Goal: Task Accomplishment & Management: Manage account settings

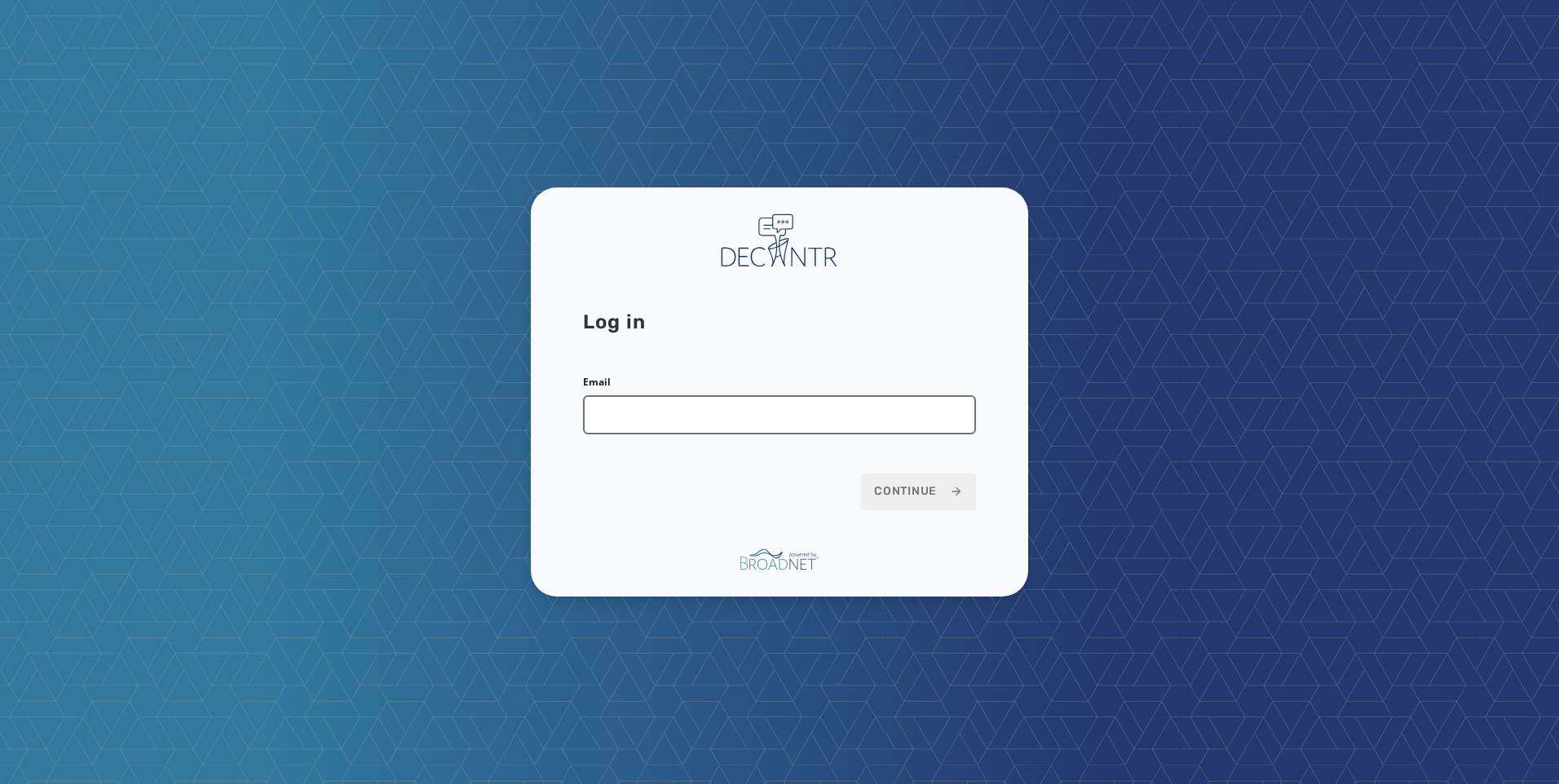
drag, startPoint x: 653, startPoint y: 442, endPoint x: 646, endPoint y: 425, distance: 18.4
click at [653, 442] on form "Email Continue" at bounding box center [780, 443] width 393 height 134
click at [646, 425] on input "Email" at bounding box center [780, 415] width 393 height 39
type input "**********"
click at [909, 497] on span "Continue" at bounding box center [918, 491] width 88 height 17
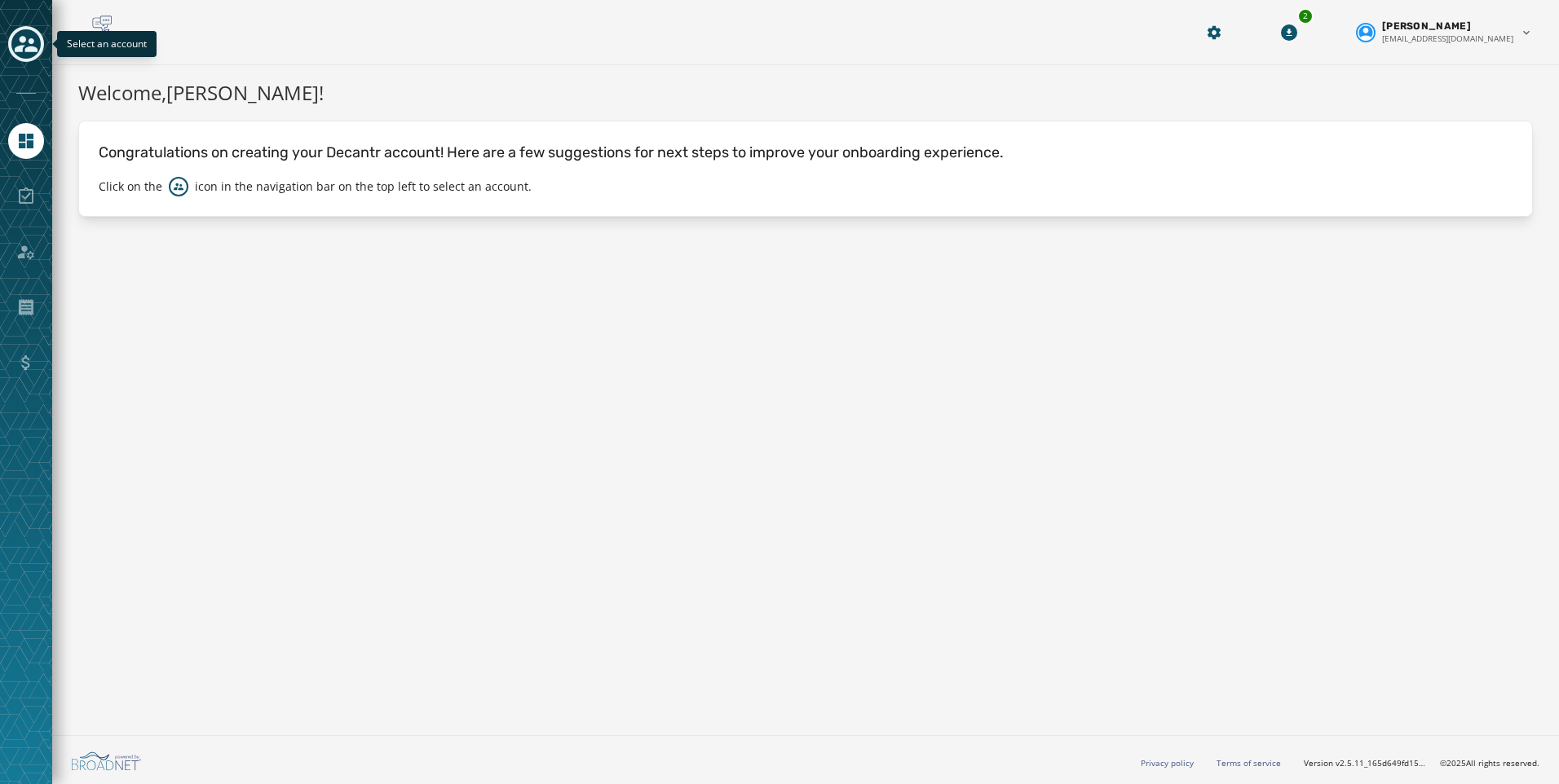
click at [27, 54] on icon "Toggle account select drawer" at bounding box center [25, 44] width 22 height 22
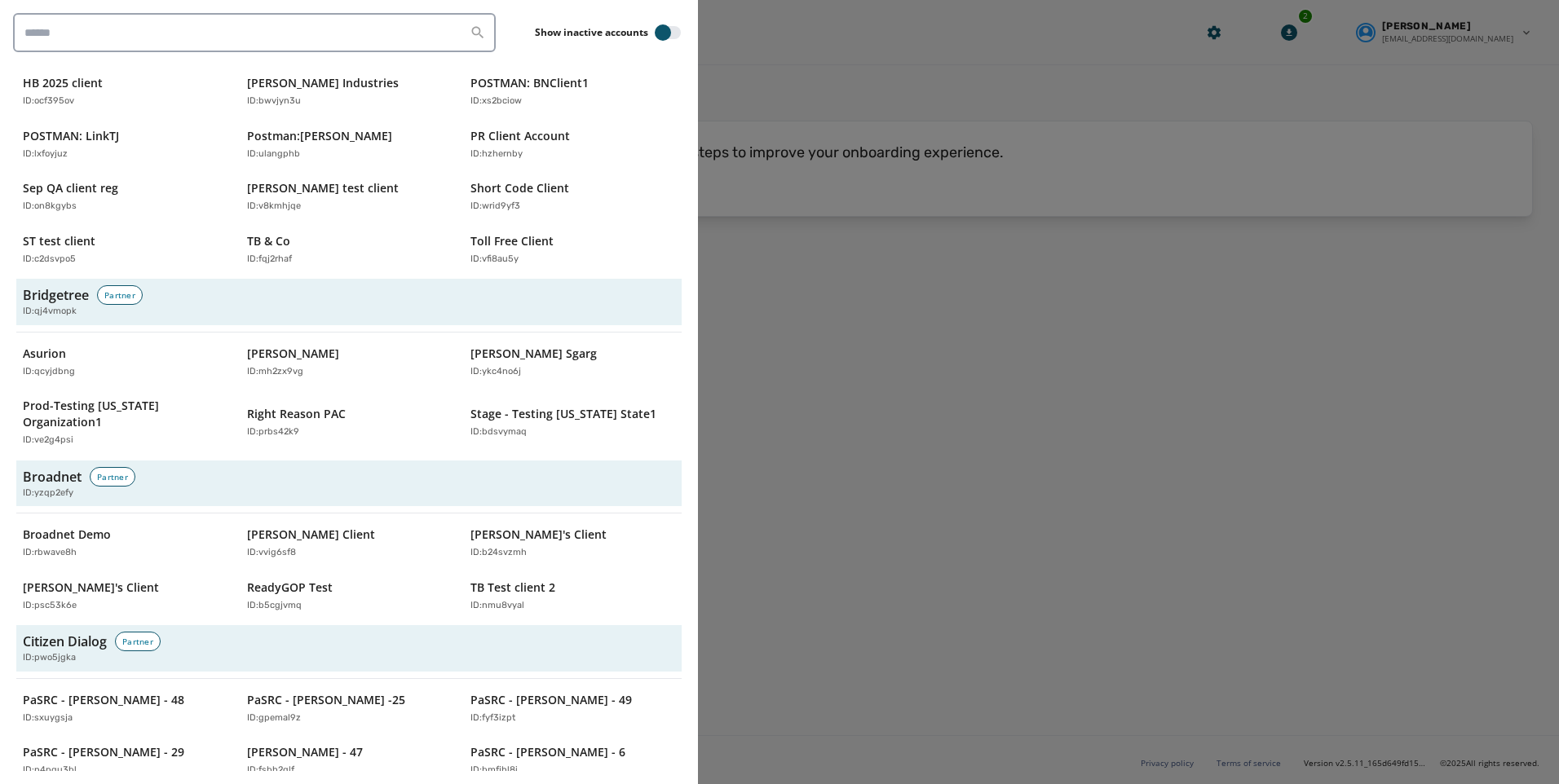
scroll to position [489, 0]
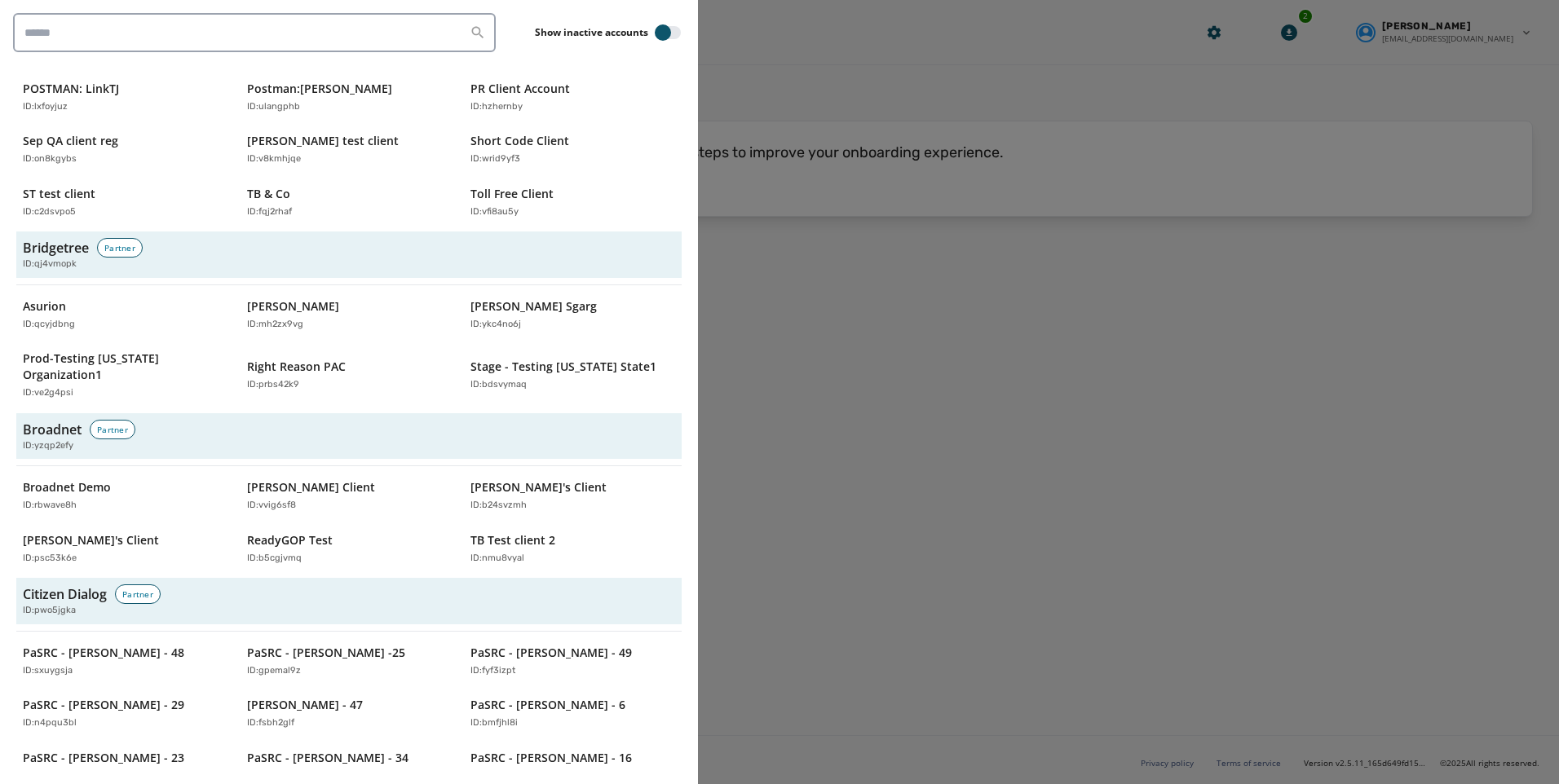
click at [1079, 419] on div at bounding box center [780, 392] width 1559 height 784
